Goal: Transaction & Acquisition: Book appointment/travel/reservation

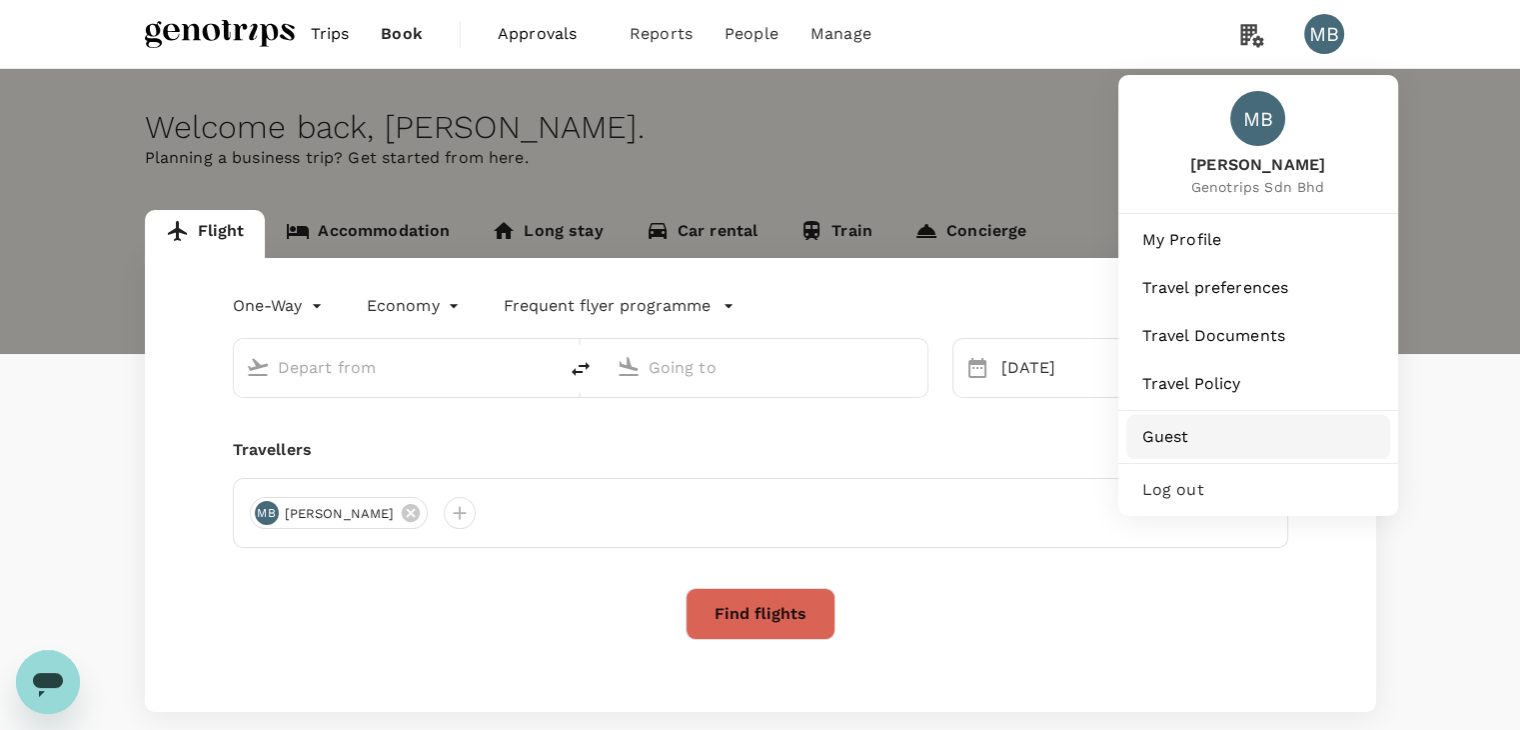
type input "Kuala Lumpur Intl ([GEOGRAPHIC_DATA])"
type input "Guangzhou Baiyun Intl (CAN)"
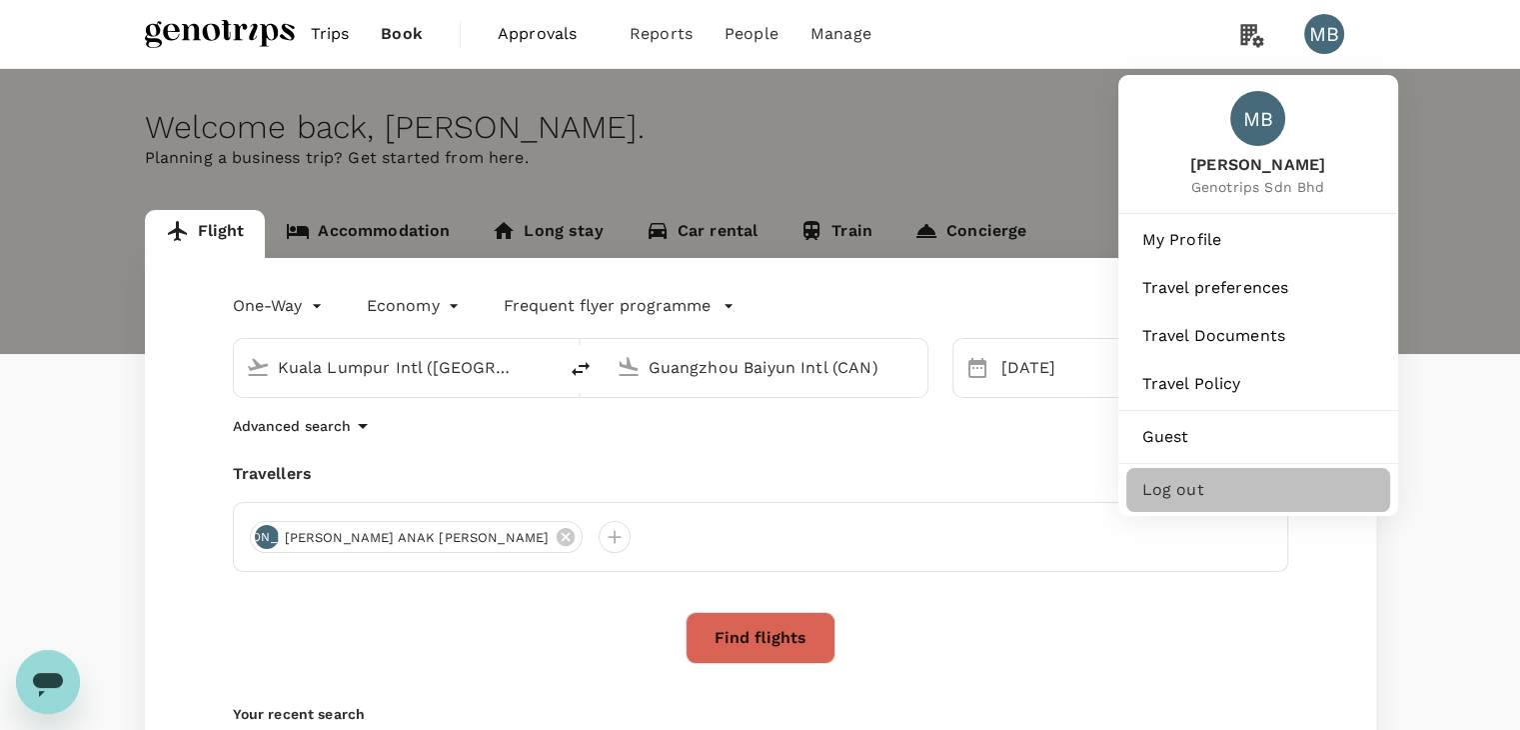
click at [1152, 502] on span "Log out" at bounding box center [1258, 490] width 232 height 24
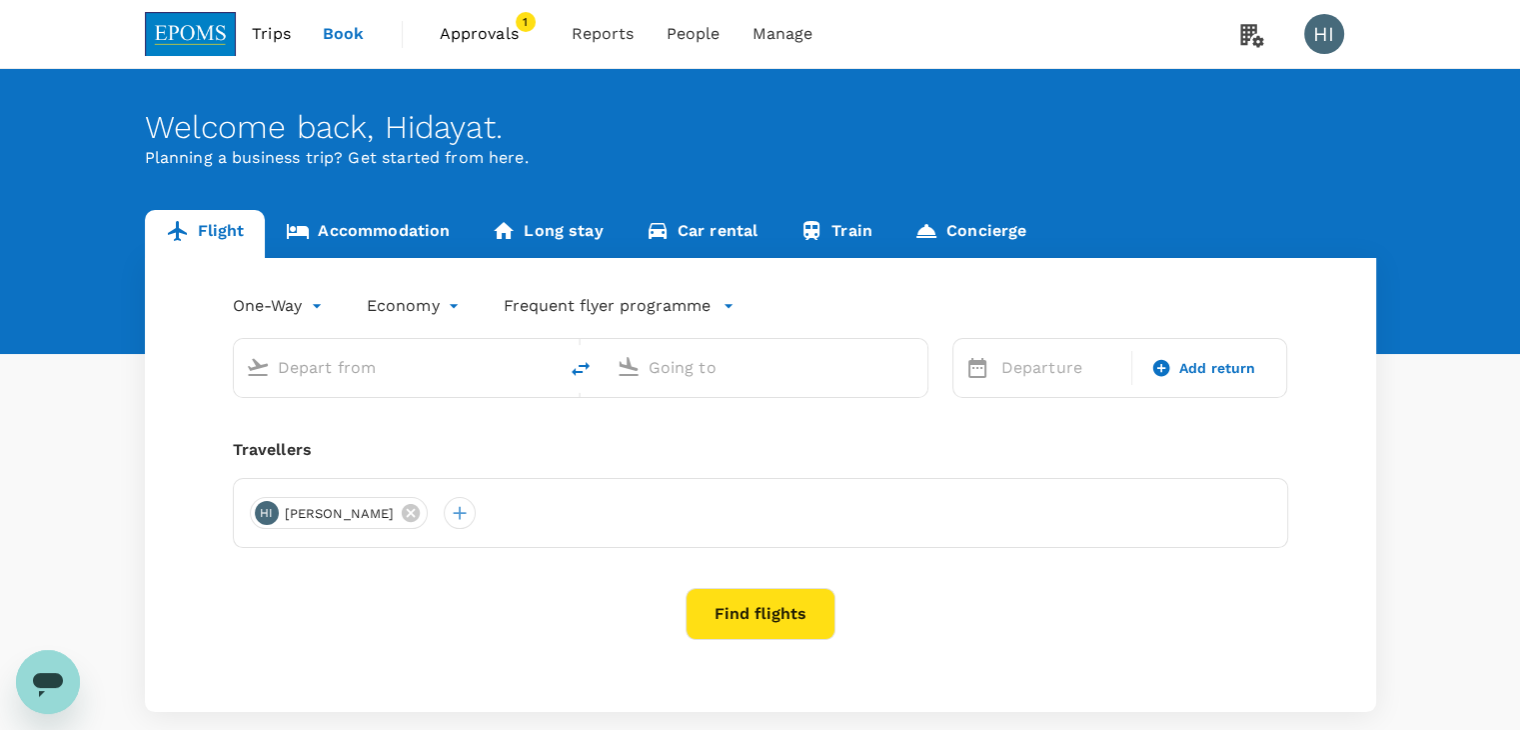
type input "Kuala Lumpur Intl ([GEOGRAPHIC_DATA])"
type input "Kota Kinabalu Intl (BKI)"
type input "Kuala Lumpur Intl ([GEOGRAPHIC_DATA])"
type input "Kota Kinabalu Intl (BKI)"
